Goal: Task Accomplishment & Management: Manage account settings

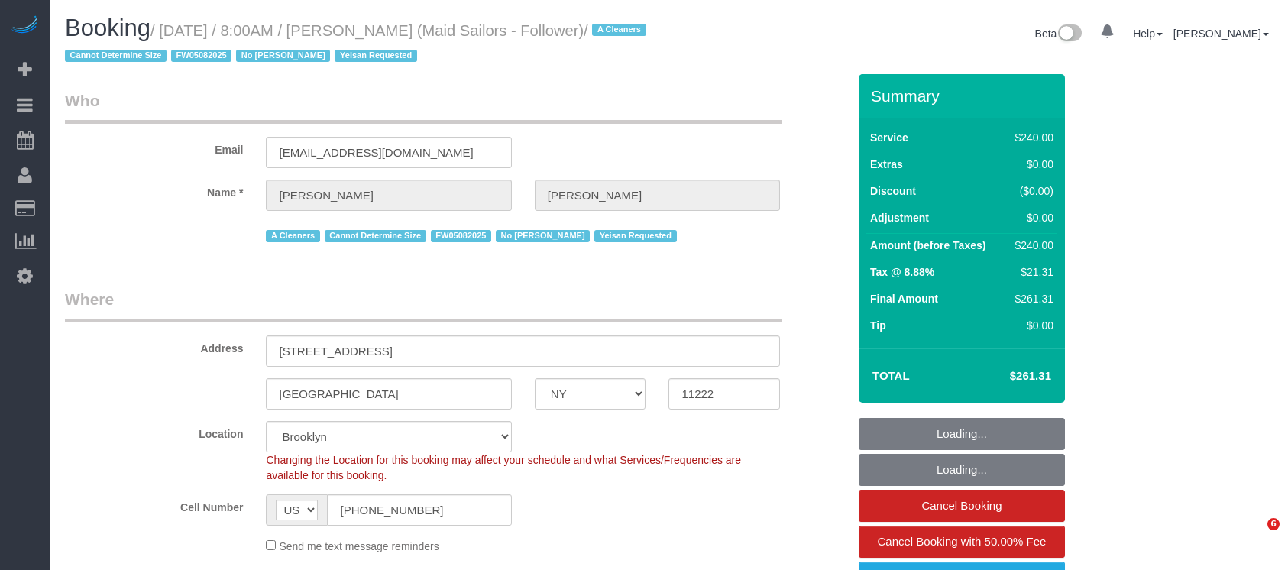
select select "NY"
select select "180"
select select "number:89"
select select "number:90"
select select "number:15"
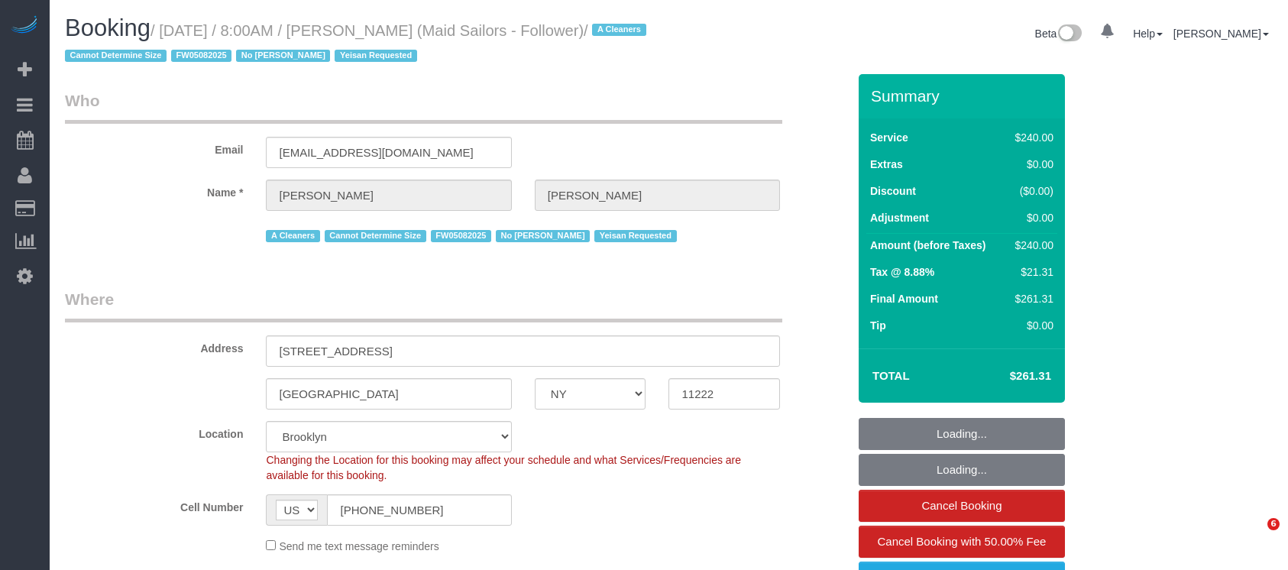
select select "number:5"
select select "object:1483"
select select "spot51"
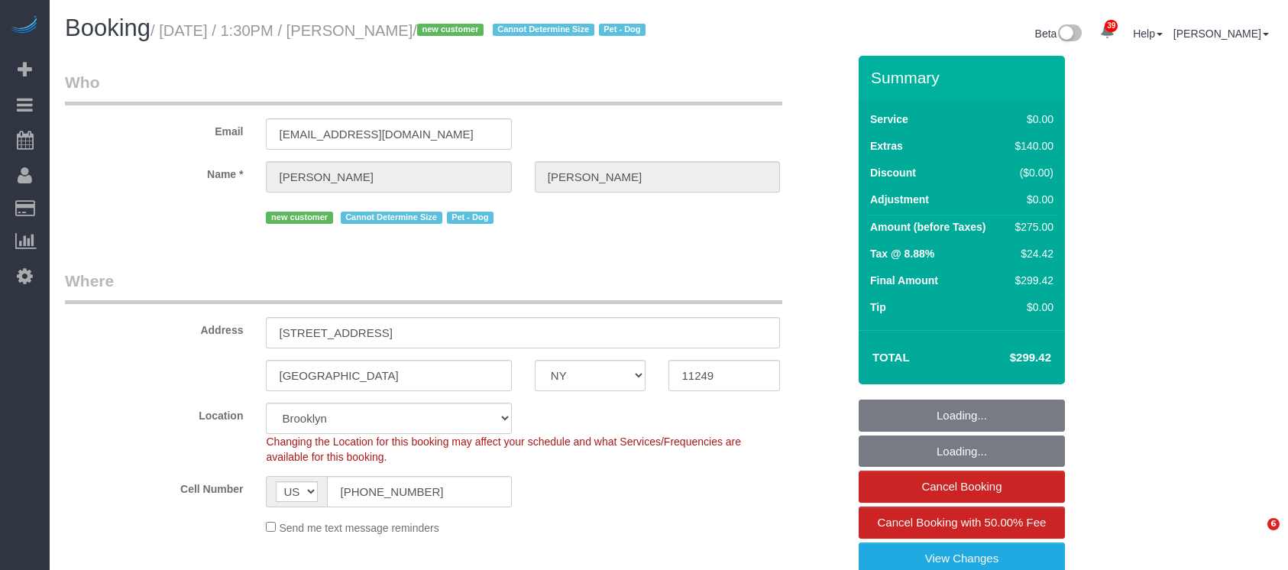
select select "NY"
select select "object:843"
select select "number:57"
select select "number:71"
select select "number:13"
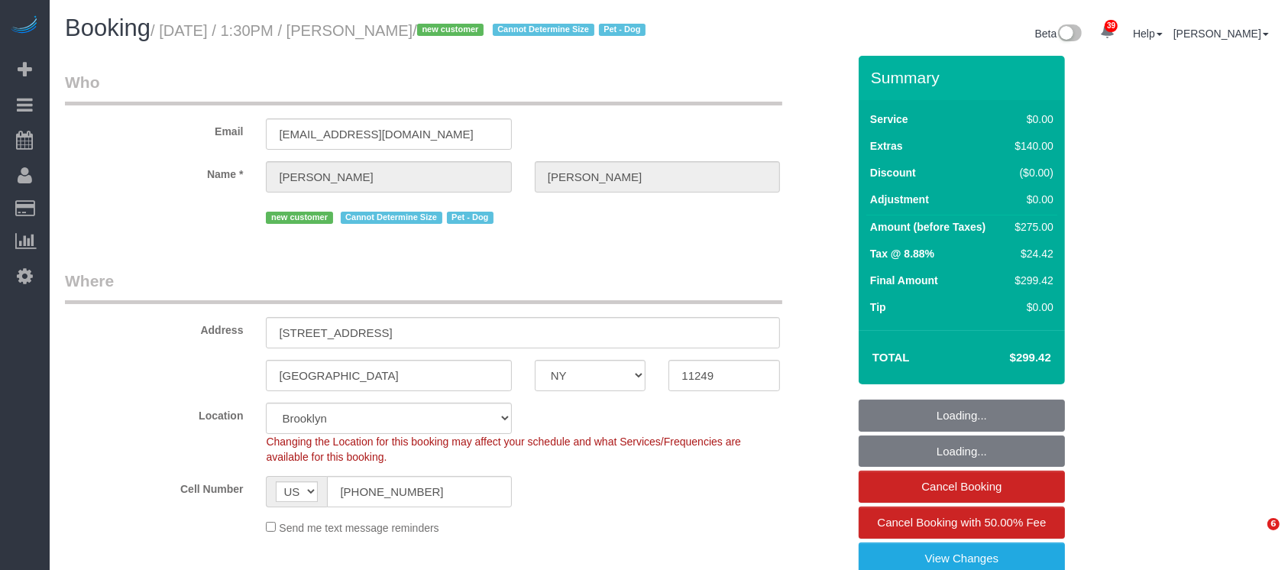
select select "number:5"
select select "object:1458"
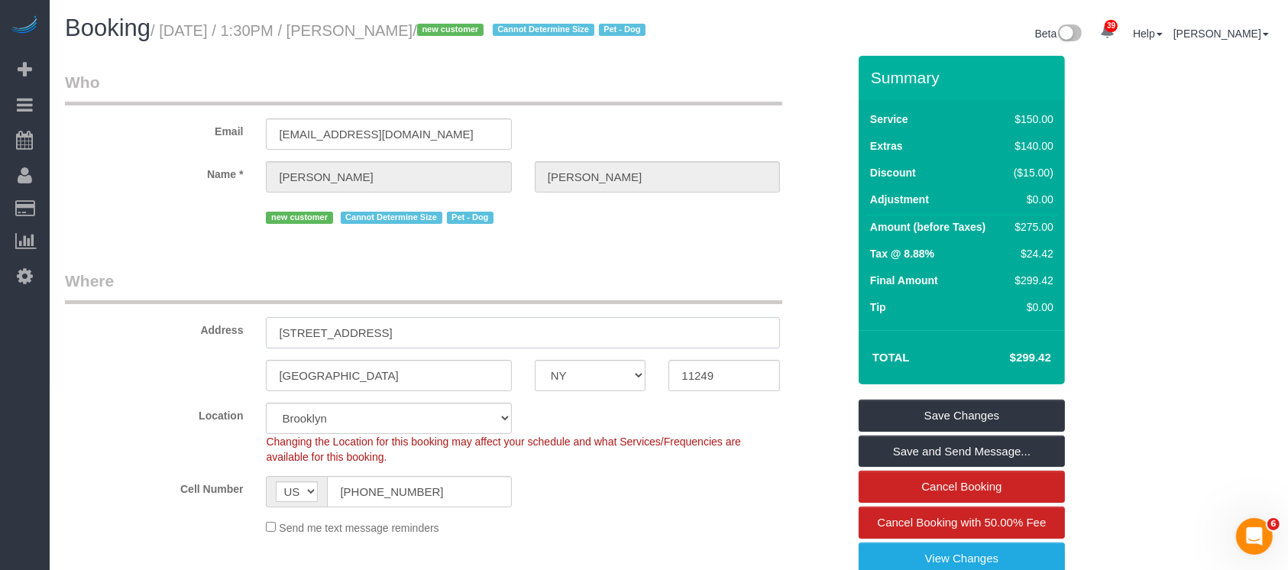
drag, startPoint x: 289, startPoint y: 347, endPoint x: 425, endPoint y: 351, distance: 136.0
click at [425, 348] on input "[STREET_ADDRESS]" at bounding box center [523, 332] width 514 height 31
